Goal: Transaction & Acquisition: Purchase product/service

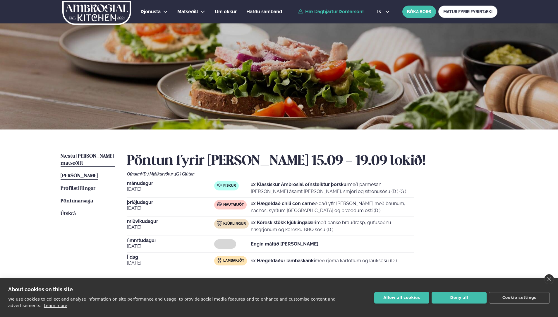
click at [94, 154] on span "Næstu [PERSON_NAME] matseðill" at bounding box center [87, 160] width 53 height 12
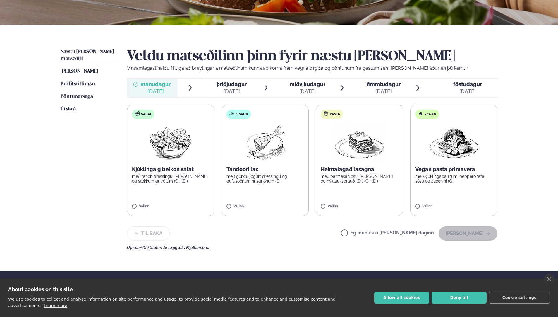
scroll to position [117, 0]
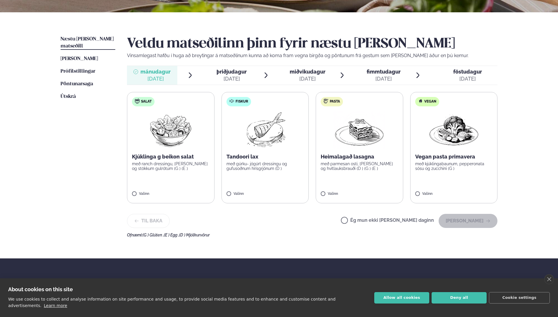
click at [245, 153] on p "Tandoori lax" at bounding box center [266, 156] width 78 height 7
click at [469, 218] on button "[PERSON_NAME]" at bounding box center [468, 221] width 59 height 14
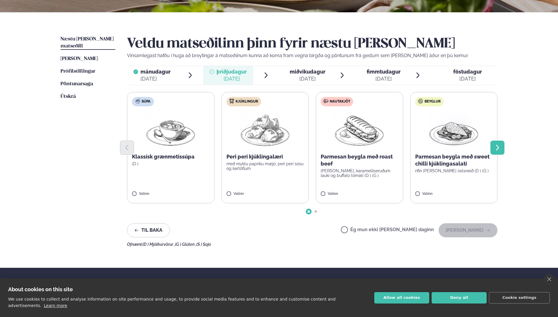
click at [502, 144] on button "Next slide" at bounding box center [498, 148] width 14 height 14
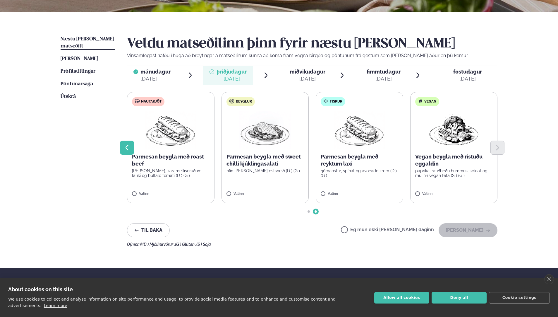
click at [129, 148] on icon "Previous slide" at bounding box center [127, 147] width 7 height 7
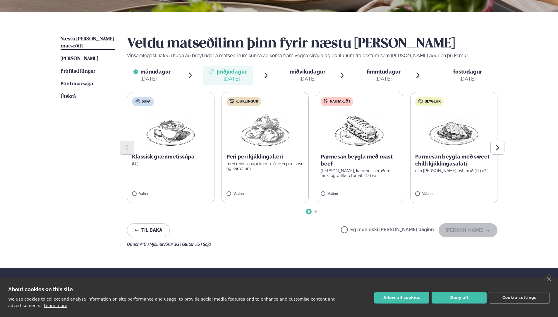
click at [264, 170] on p "með reyktu papriku mæjó, peri peri sósu og kartöflum" at bounding box center [266, 165] width 78 height 9
click at [459, 226] on button "[PERSON_NAME]" at bounding box center [468, 230] width 59 height 14
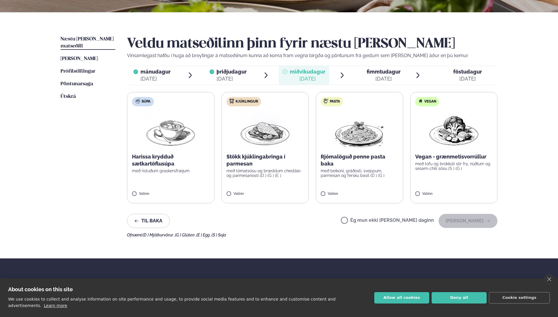
click at [455, 162] on p "með tofu og brokkolí stir fry, núðlum og sesam-chili sósu (S ) (G )" at bounding box center [455, 165] width 78 height 9
click at [460, 218] on button "[PERSON_NAME]" at bounding box center [468, 221] width 59 height 14
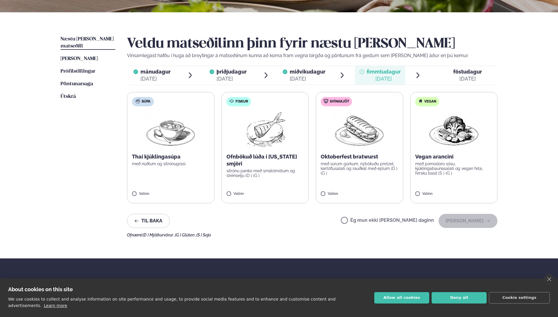
click at [275, 180] on label "Fiskur Ofnbökuð lúða í [US_STATE] smjöri sítrónu panko með smátómötum og steins…" at bounding box center [266, 147] width 88 height 111
click at [458, 216] on button "[PERSON_NAME]" at bounding box center [468, 221] width 59 height 14
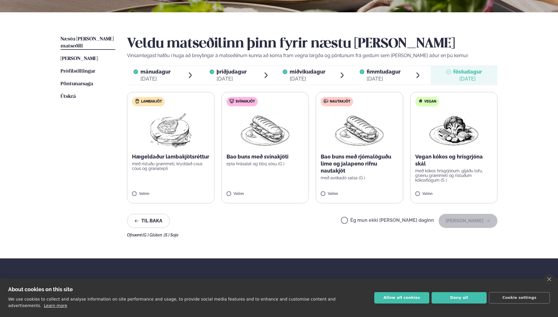
click at [353, 164] on p "Bao buns með rjómalöguðu lime og jalapeno rifnu nautakjöt" at bounding box center [360, 163] width 78 height 21
click at [459, 218] on button "[PERSON_NAME]" at bounding box center [468, 221] width 59 height 14
